Goal: Find specific page/section

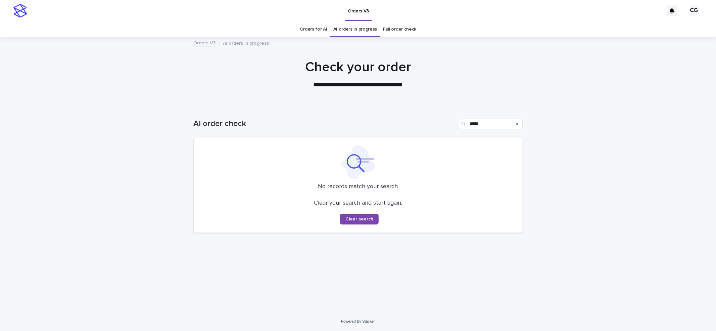
click at [516, 124] on icon "Search" at bounding box center [517, 124] width 3 height 4
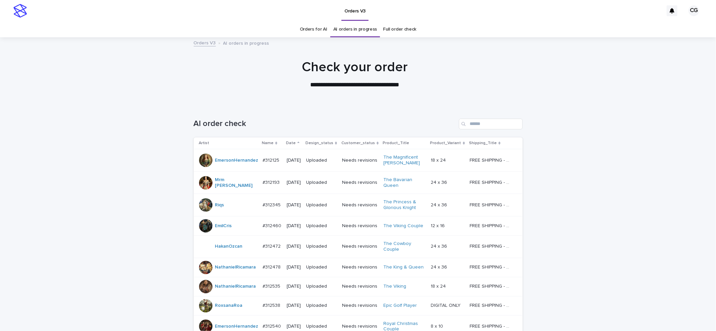
click at [286, 140] on p "Date" at bounding box center [291, 142] width 10 height 7
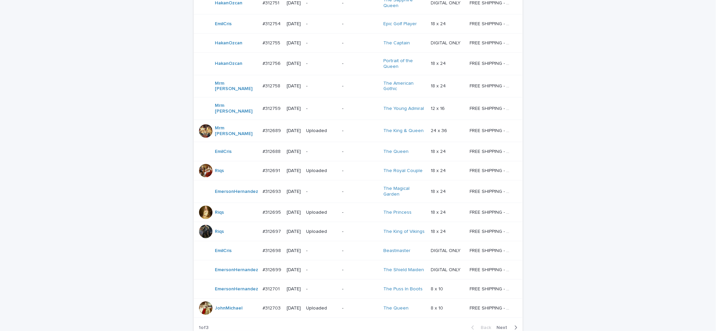
scroll to position [521, 0]
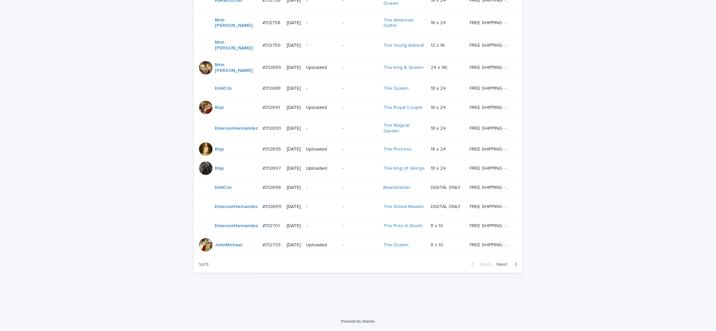
click at [500, 264] on span "Next" at bounding box center [504, 264] width 15 height 5
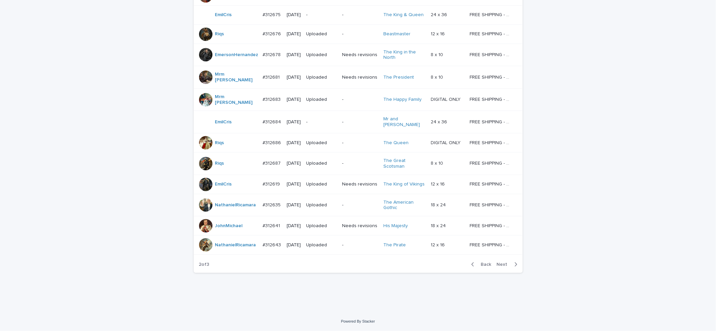
scroll to position [569, 0]
click at [502, 266] on span "Next" at bounding box center [504, 264] width 15 height 5
